Goal: Navigation & Orientation: Understand site structure

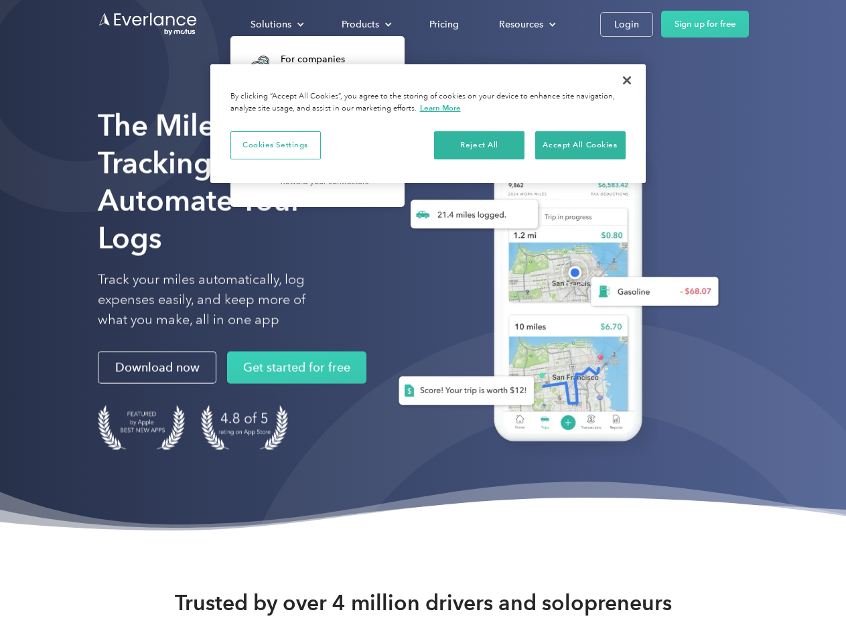
click at [277, 24] on div "Solutions" at bounding box center [271, 24] width 41 height 17
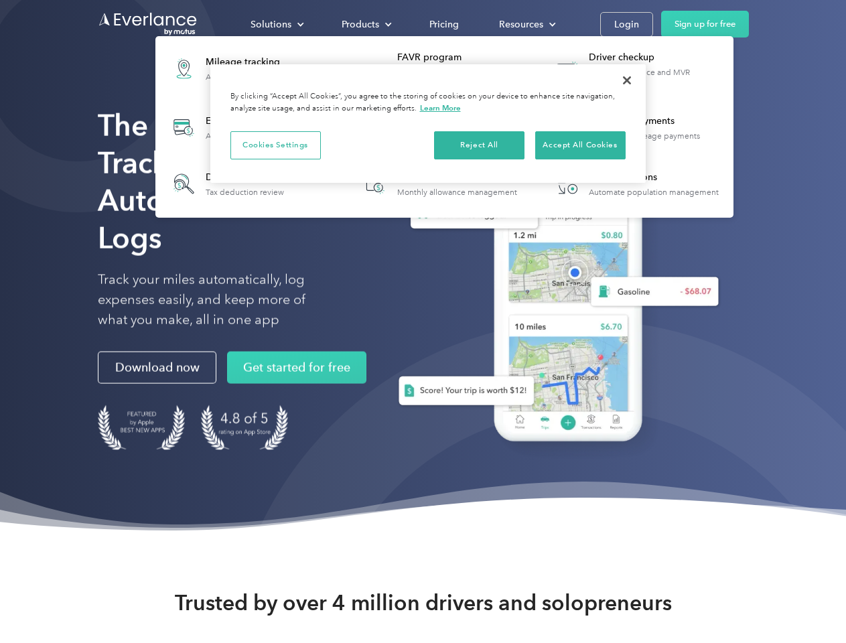
click at [365, 24] on div "Products" at bounding box center [361, 24] width 38 height 17
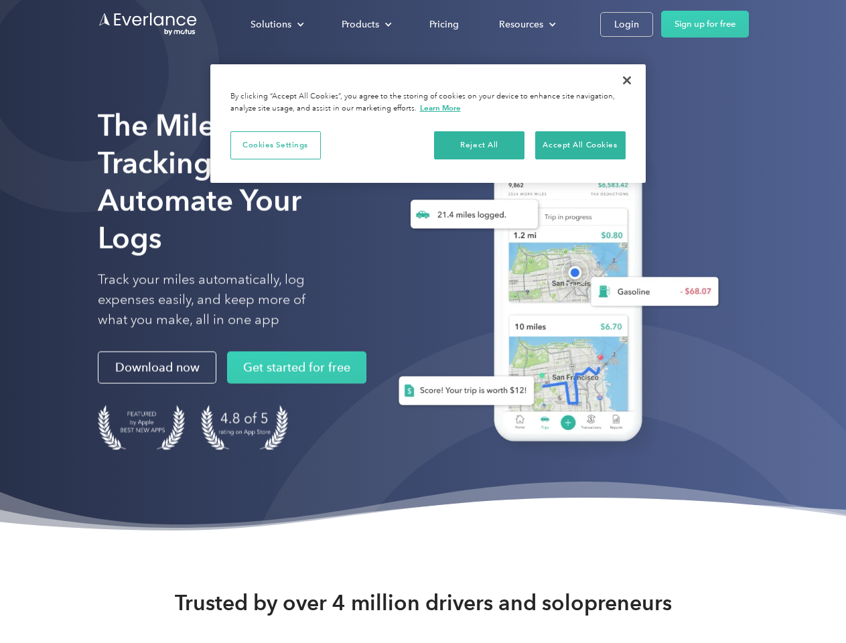
click at [526, 24] on div "Resources" at bounding box center [521, 24] width 44 height 17
click at [275, 145] on button "Cookies Settings" at bounding box center [276, 145] width 90 height 28
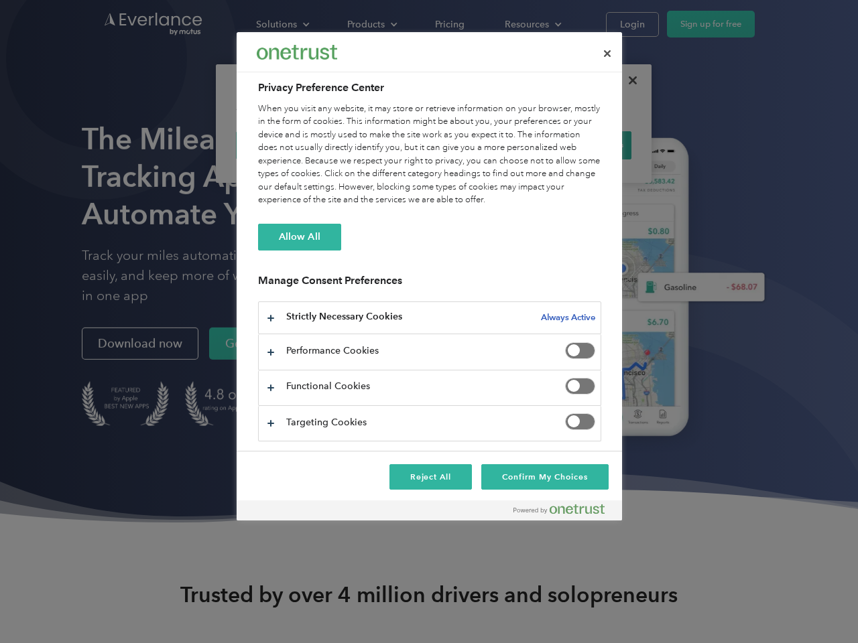
click at [480, 145] on div "When you visit any website, it may store or retrieve information on your browse…" at bounding box center [429, 155] width 343 height 105
click at [580, 145] on div "When you visit any website, it may store or retrieve information on your browse…" at bounding box center [429, 155] width 343 height 105
click at [627, 80] on div at bounding box center [429, 321] width 858 height 643
